Goal: Transaction & Acquisition: Purchase product/service

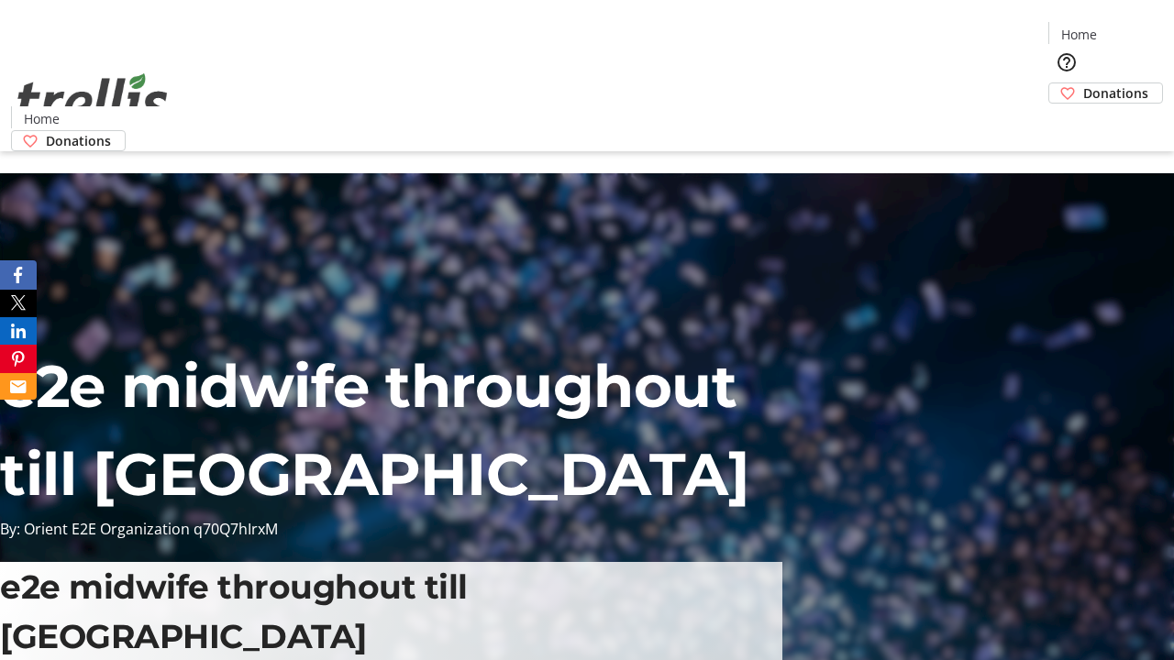
click at [1122, 28] on span "Sign Up" at bounding box center [1129, 26] width 53 height 22
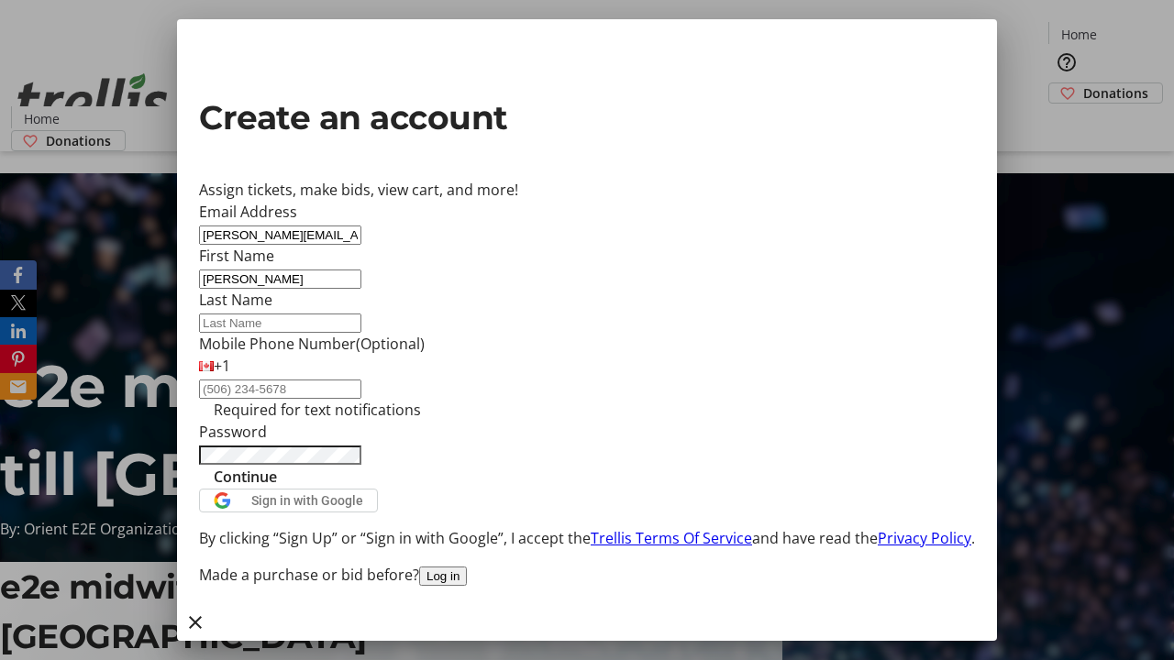
type input "[PERSON_NAME]"
type input "Kuhic"
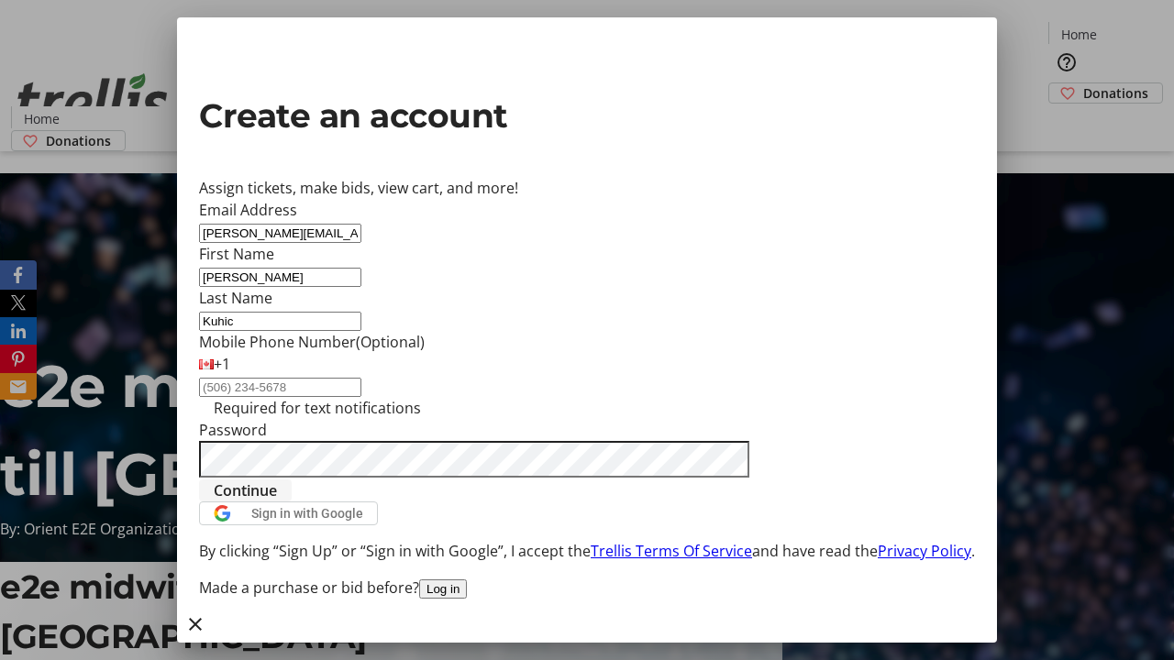
click at [277, 502] on span "Continue" at bounding box center [245, 491] width 63 height 22
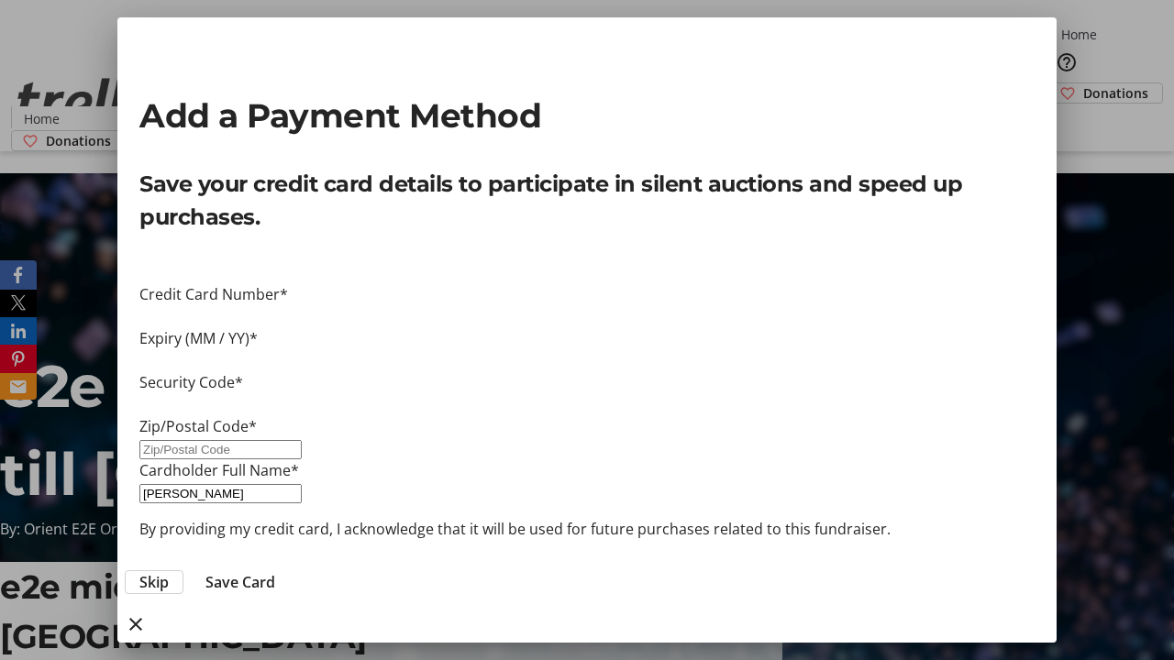
type input "V1Y 0C2"
click at [275, 571] on span "Save Card" at bounding box center [240, 582] width 70 height 22
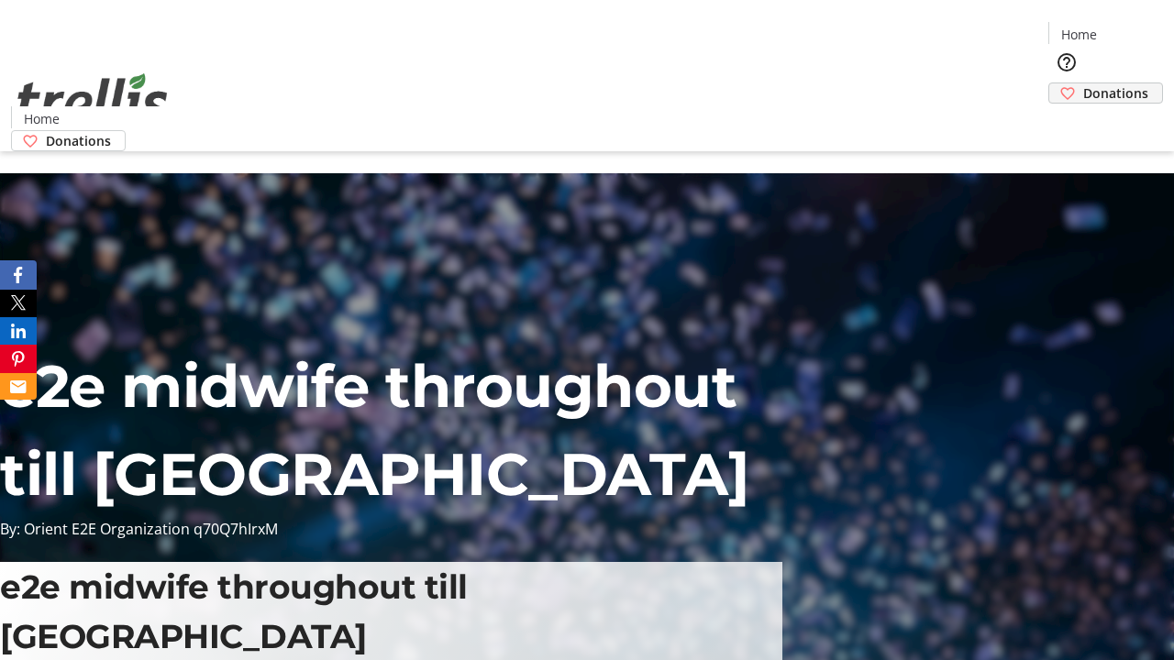
click at [1083, 83] on span "Donations" at bounding box center [1115, 92] width 65 height 19
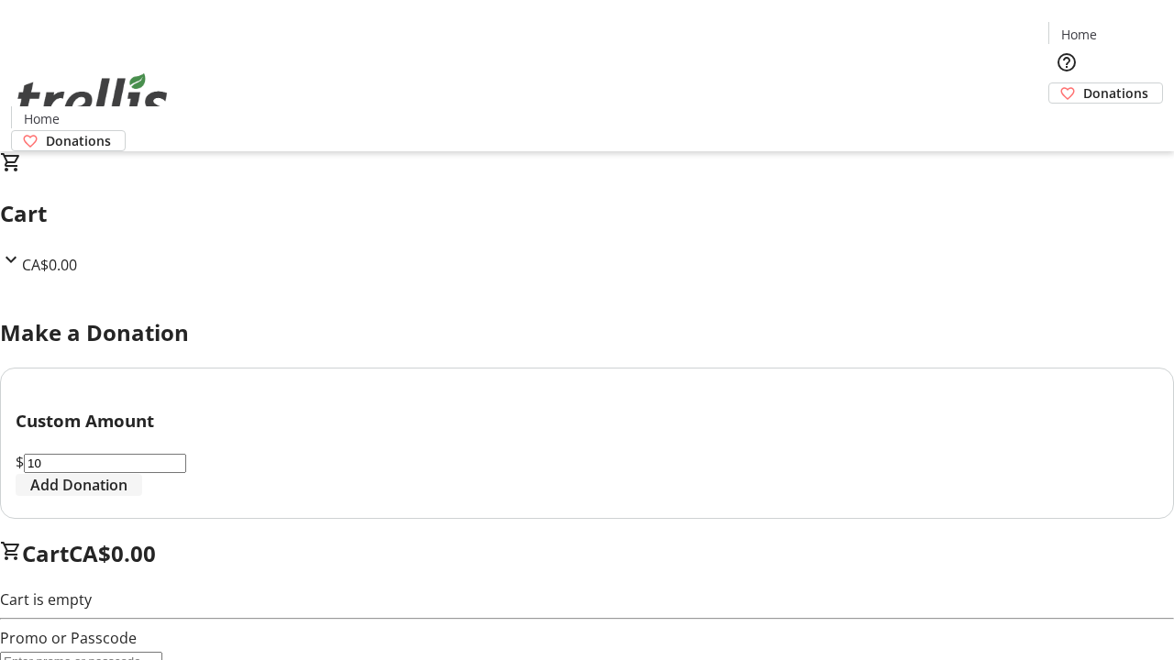
click at [127, 496] on span "Add Donation" at bounding box center [78, 485] width 97 height 22
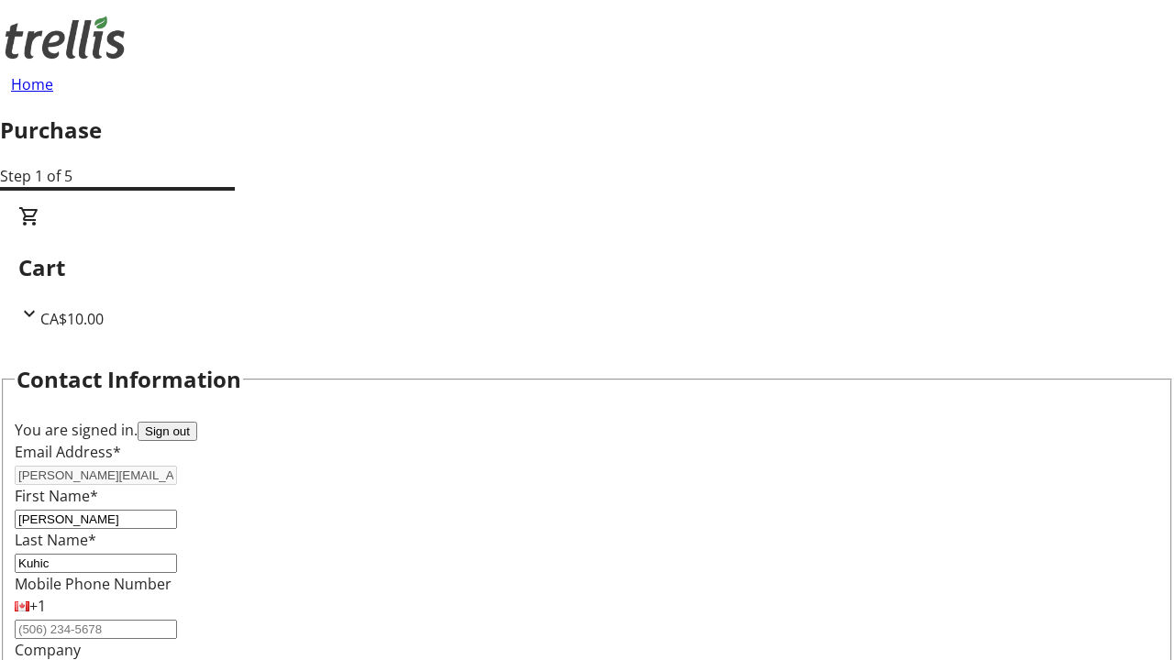
select select "BC"
select select "CA"
type input "Kelowna"
type input "V1Y 0C2"
